Goal: Find specific page/section: Find specific page/section

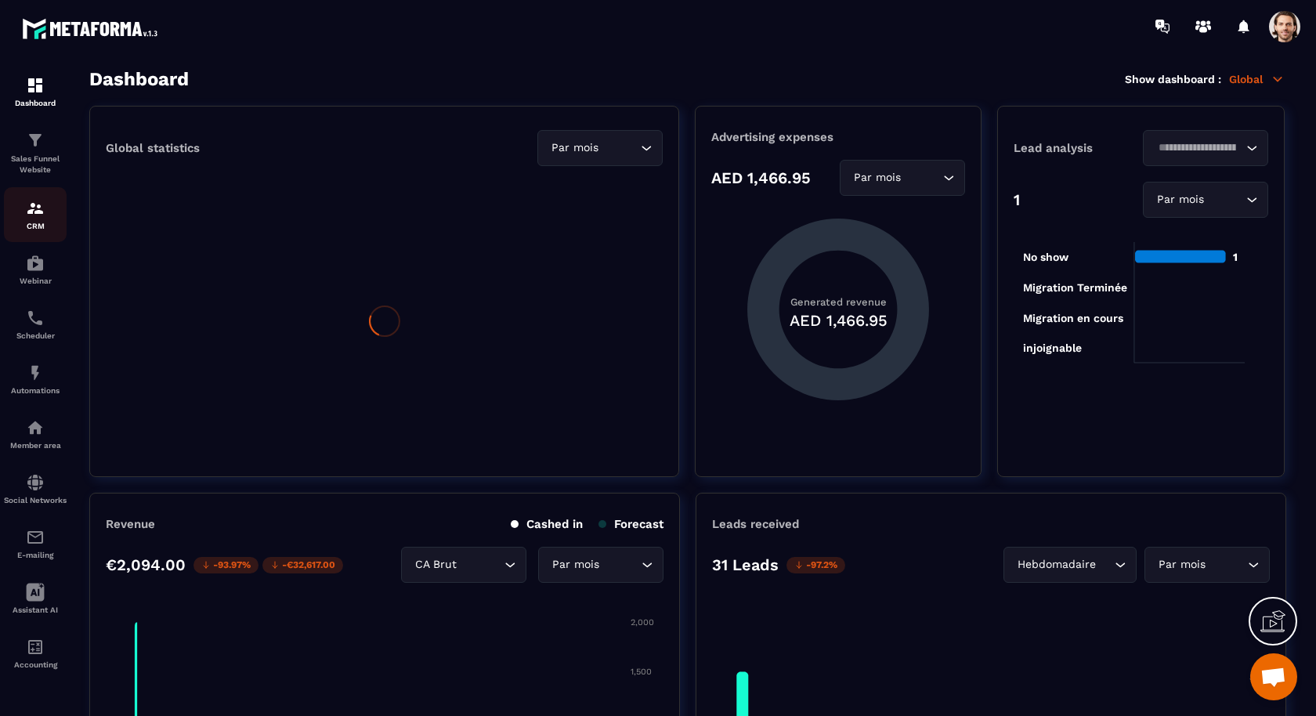
click at [44, 222] on p "CRM" at bounding box center [35, 226] width 63 height 9
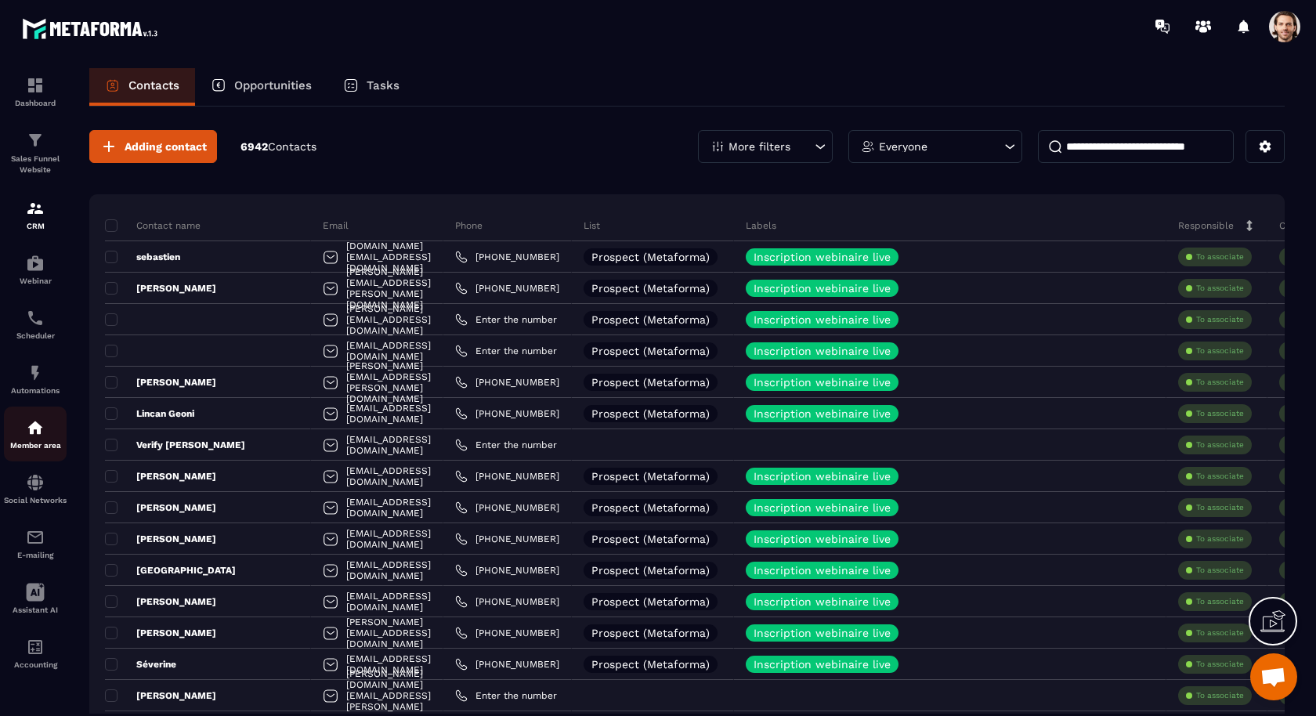
click at [35, 434] on img at bounding box center [35, 427] width 19 height 19
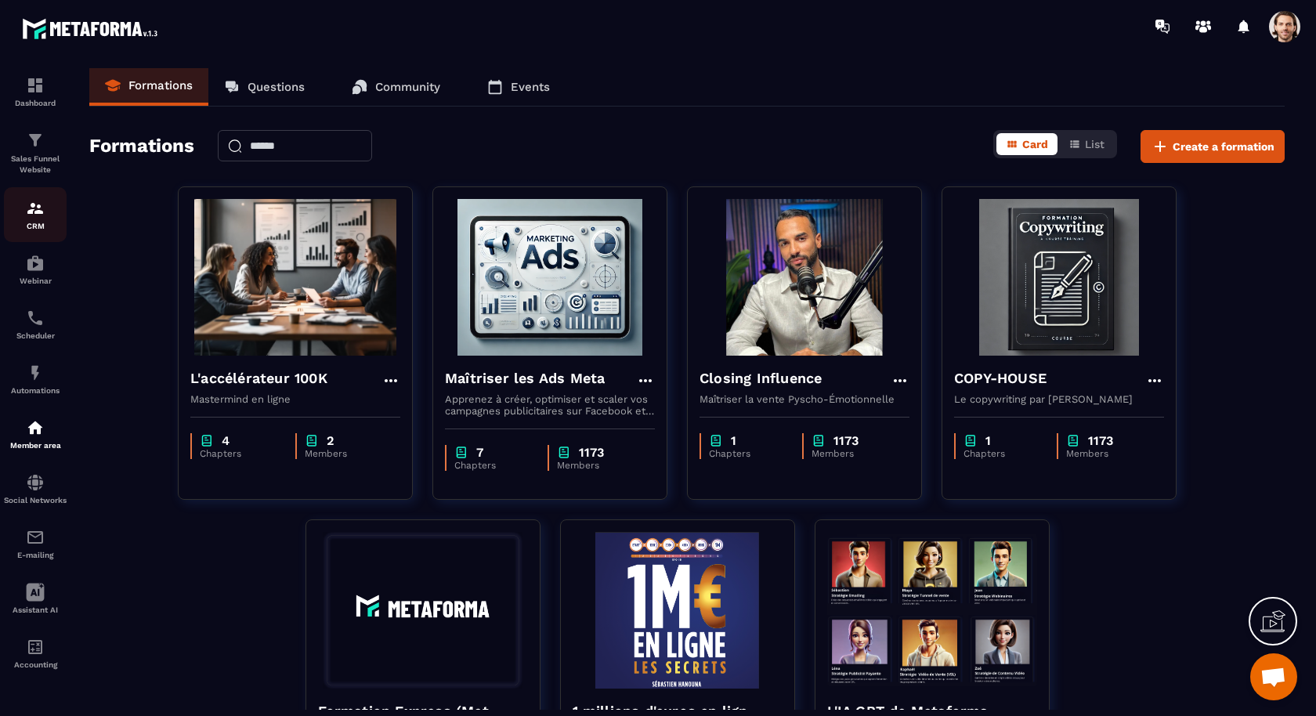
click at [42, 227] on p "CRM" at bounding box center [35, 226] width 63 height 9
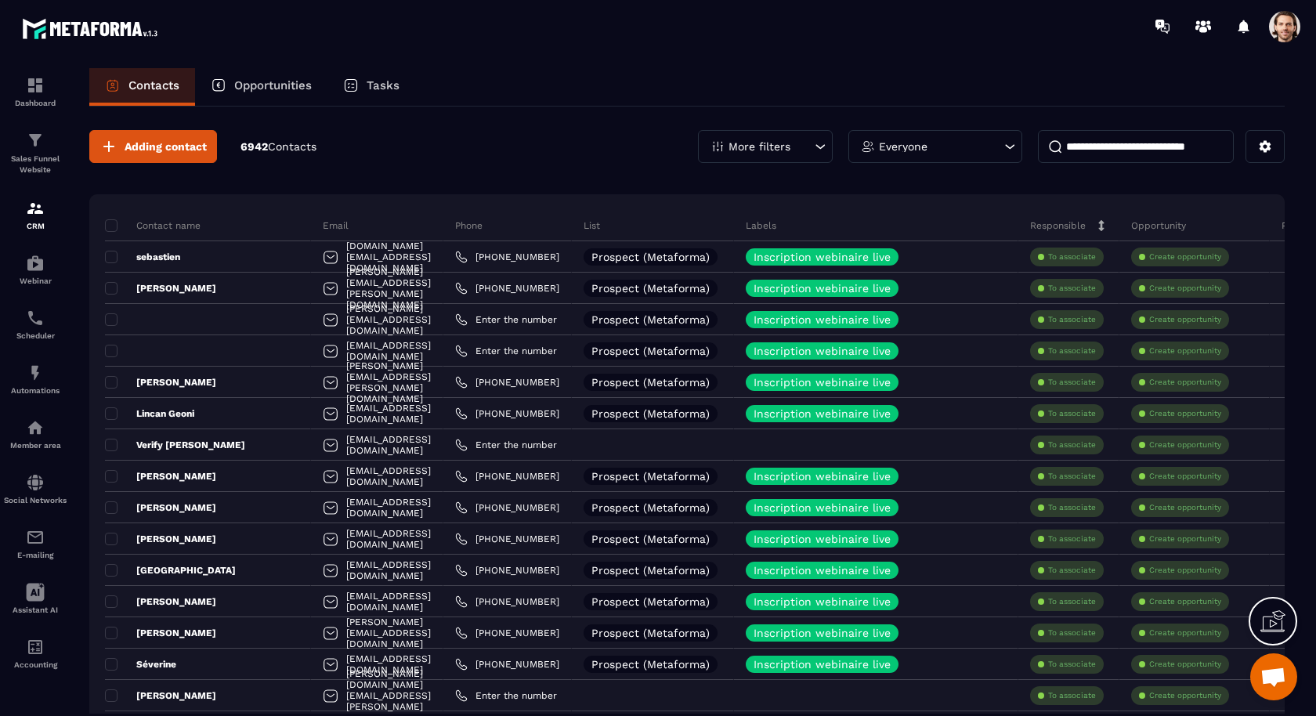
click at [380, 78] on p "Tasks" at bounding box center [383, 85] width 33 height 14
